Goal: Task Accomplishment & Management: Use online tool/utility

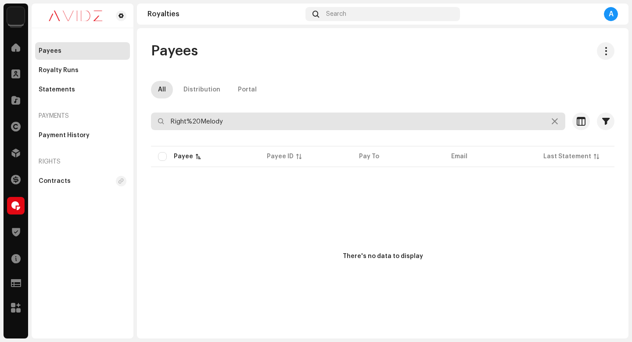
click at [291, 124] on input "Right%20Melody" at bounding box center [358, 121] width 415 height 18
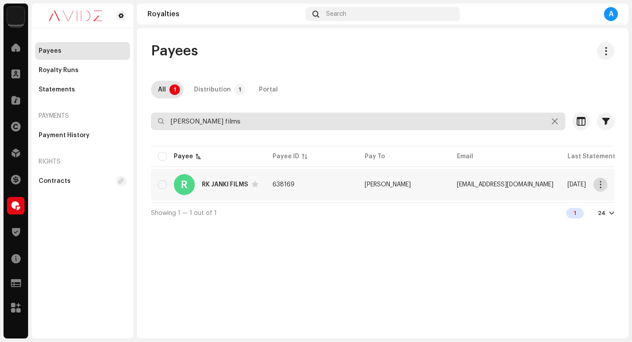
type input "[PERSON_NAME] films"
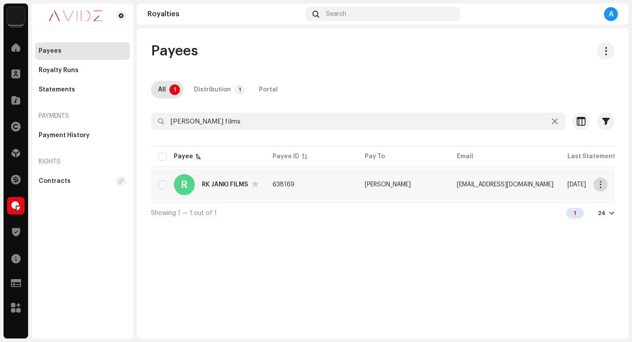
click at [601, 187] on span "button" at bounding box center [601, 184] width 7 height 7
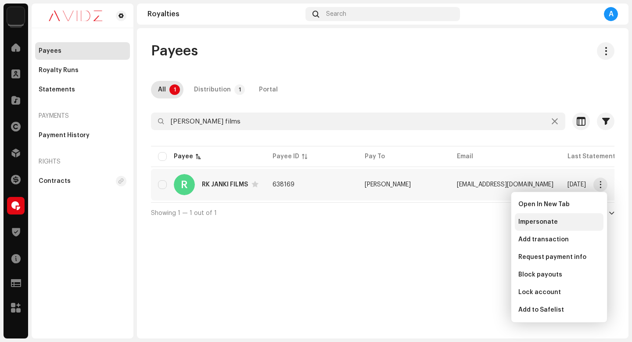
click at [569, 227] on div "Impersonate" at bounding box center [559, 222] width 89 height 18
